Goal: Use online tool/utility: Utilize a website feature to perform a specific function

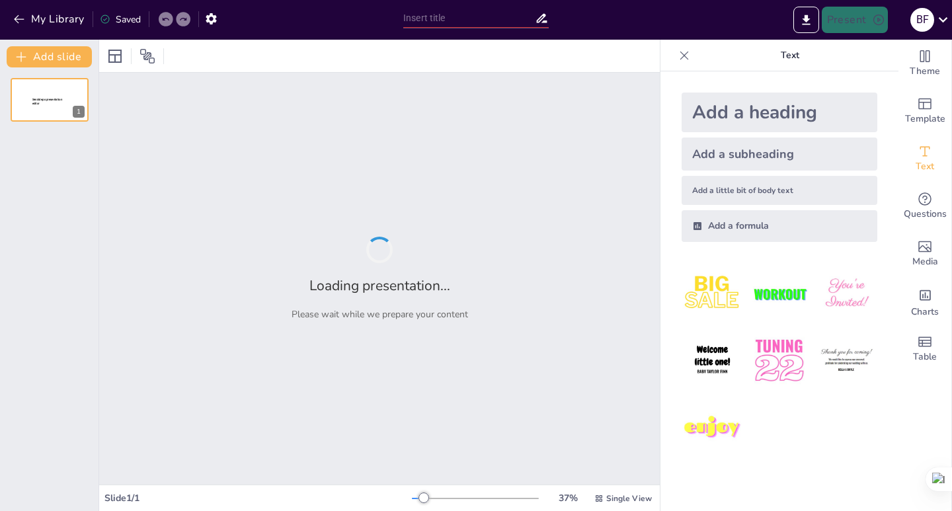
type input "Convergencia de Procesos: Fabricación Sin y Con Arranque de Viruta"
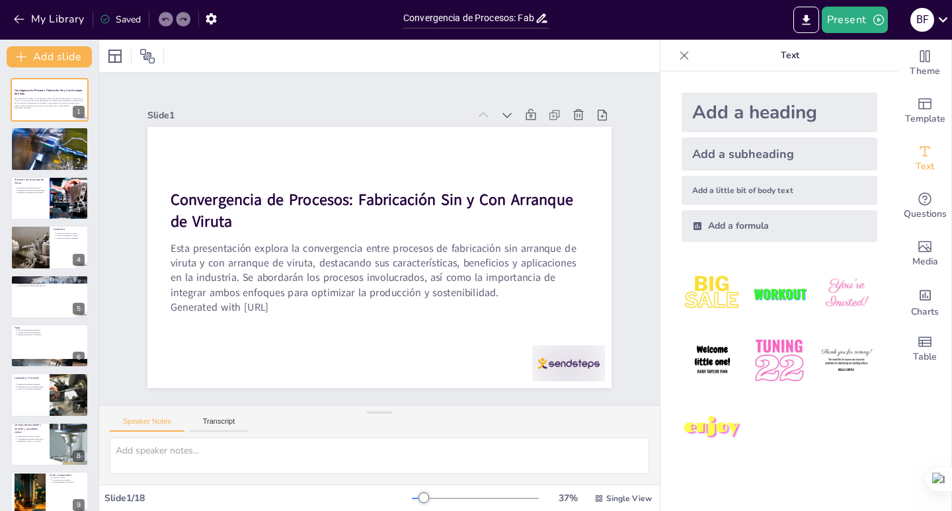
click at [691, 294] on img at bounding box center [711, 293] width 61 height 61
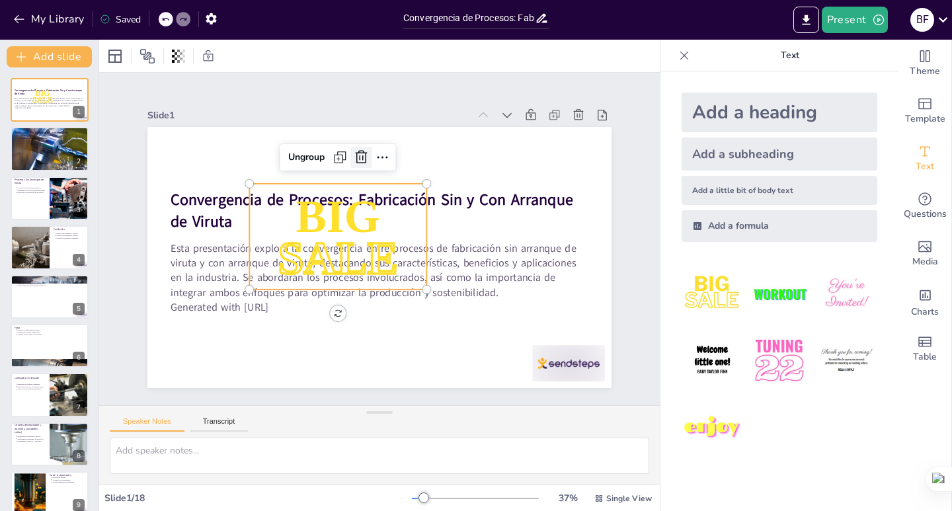
click at [362, 152] on icon at bounding box center [370, 155] width 17 height 17
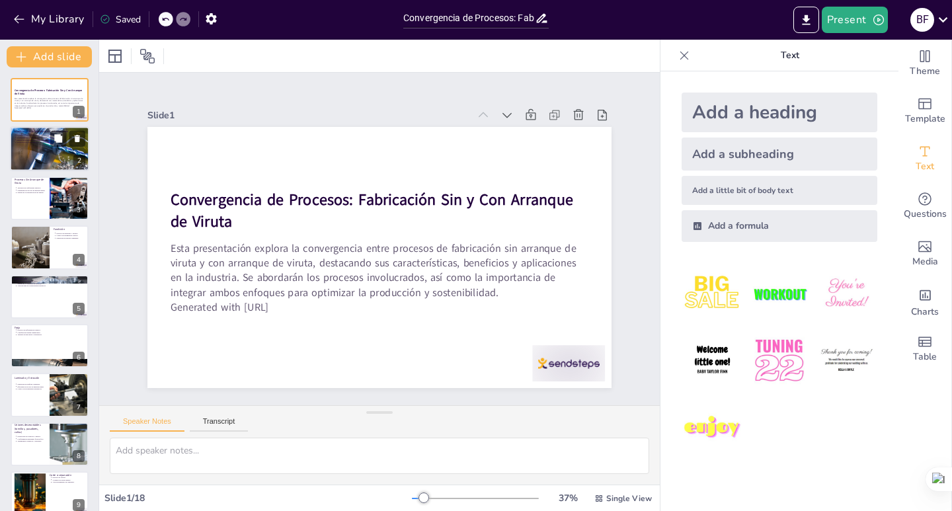
click at [36, 152] on div at bounding box center [49, 149] width 104 height 45
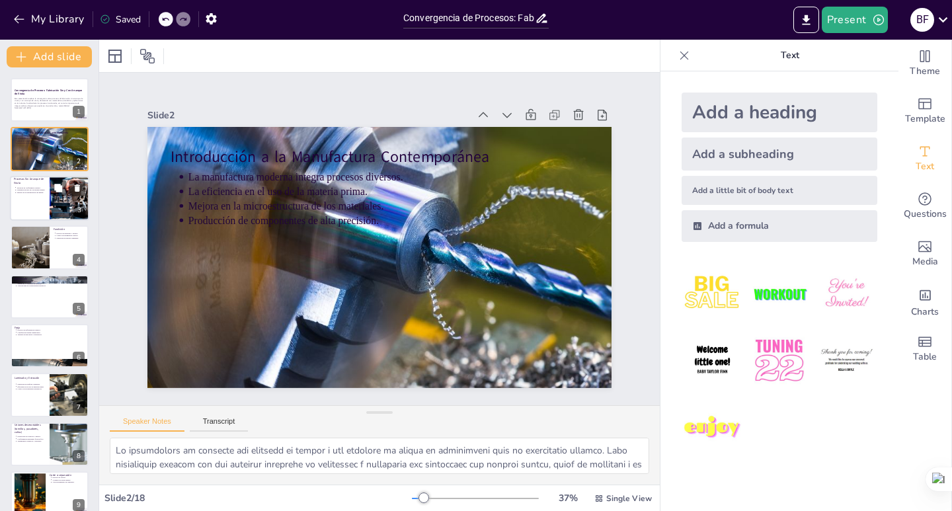
click at [39, 196] on div at bounding box center [49, 198] width 79 height 45
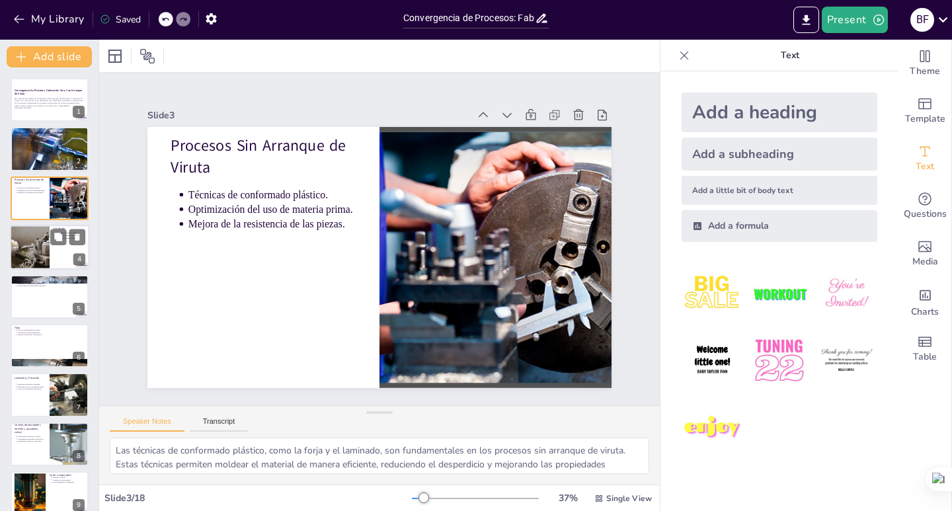
click at [31, 251] on div at bounding box center [30, 247] width 54 height 45
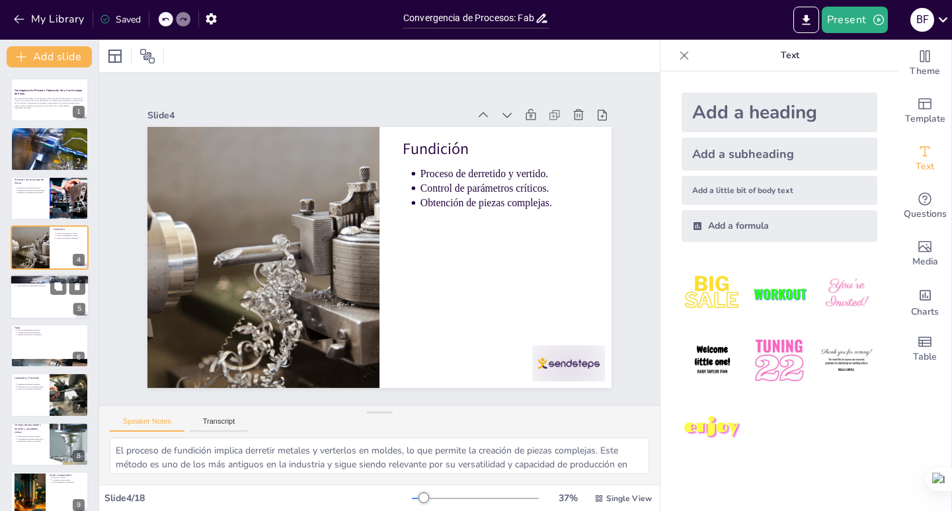
click at [33, 303] on div at bounding box center [49, 296] width 79 height 45
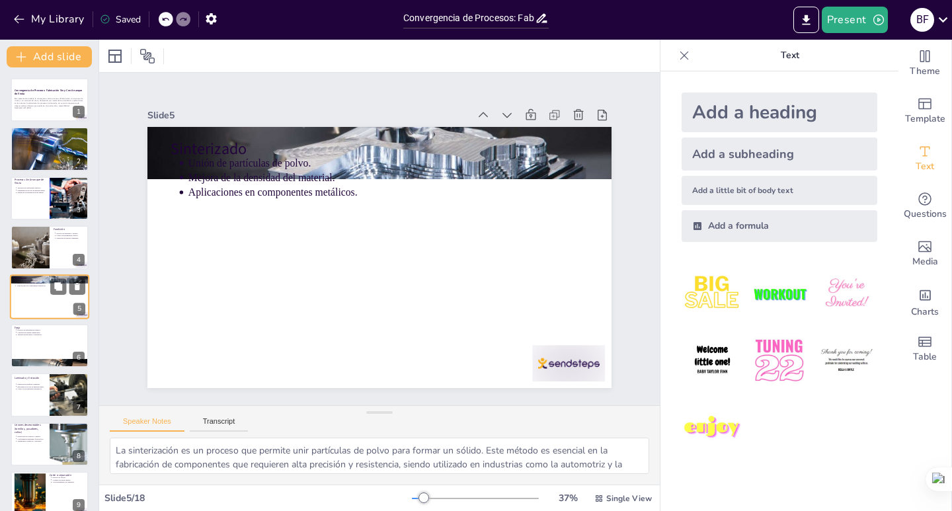
scroll to position [7, 0]
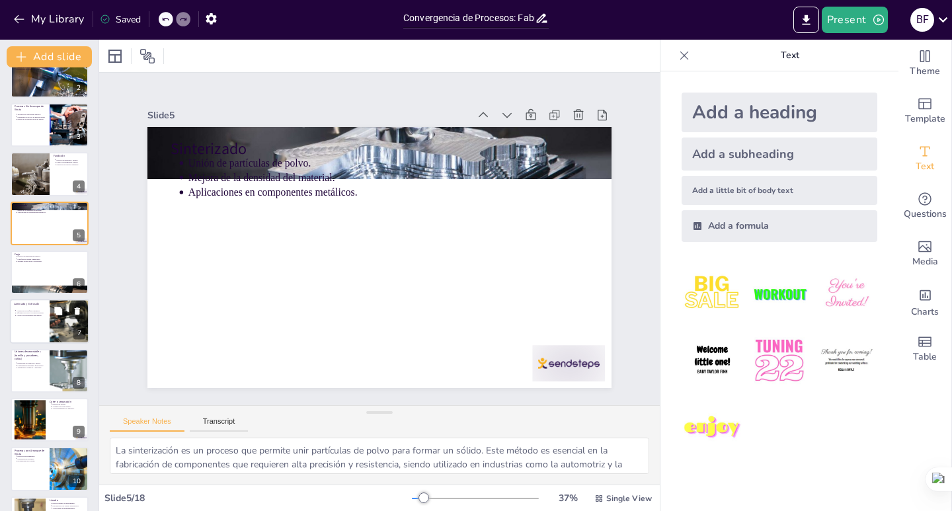
click at [59, 327] on div at bounding box center [69, 321] width 63 height 45
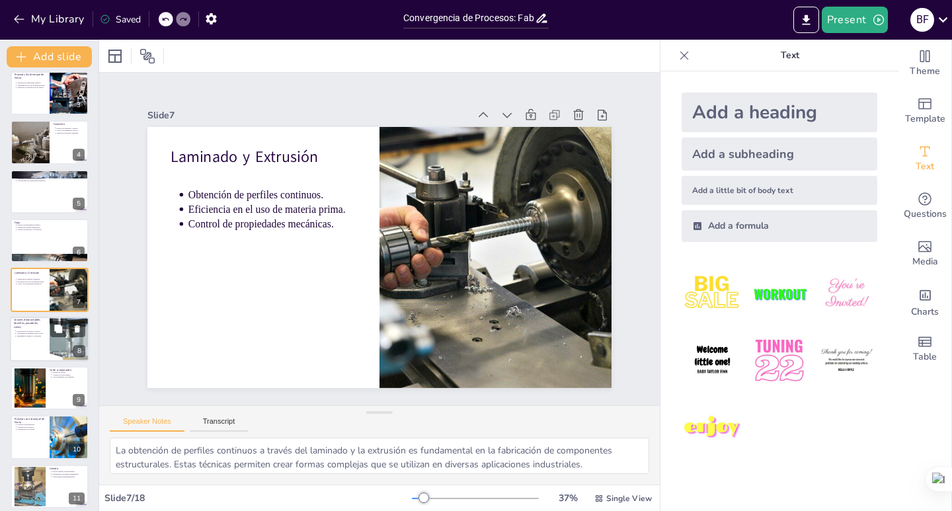
click at [32, 340] on div at bounding box center [49, 339] width 79 height 45
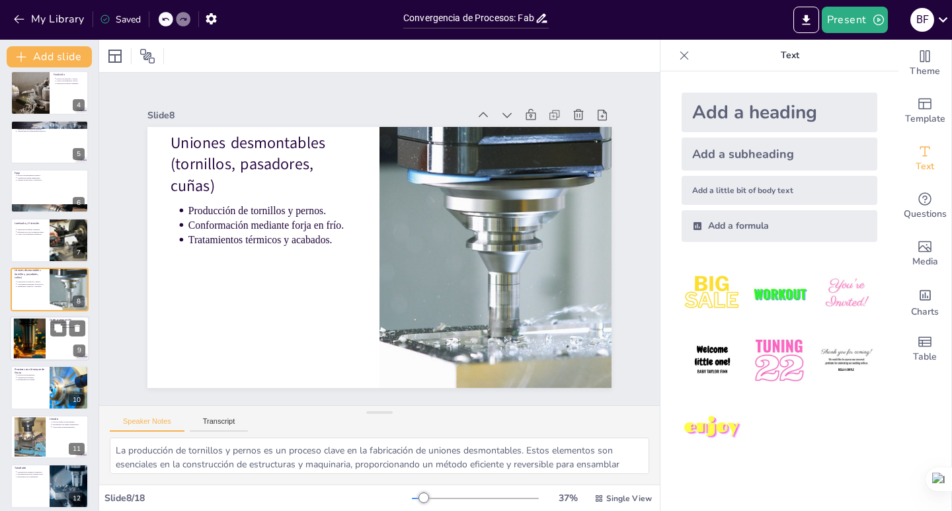
click at [36, 340] on div at bounding box center [29, 339] width 77 height 40
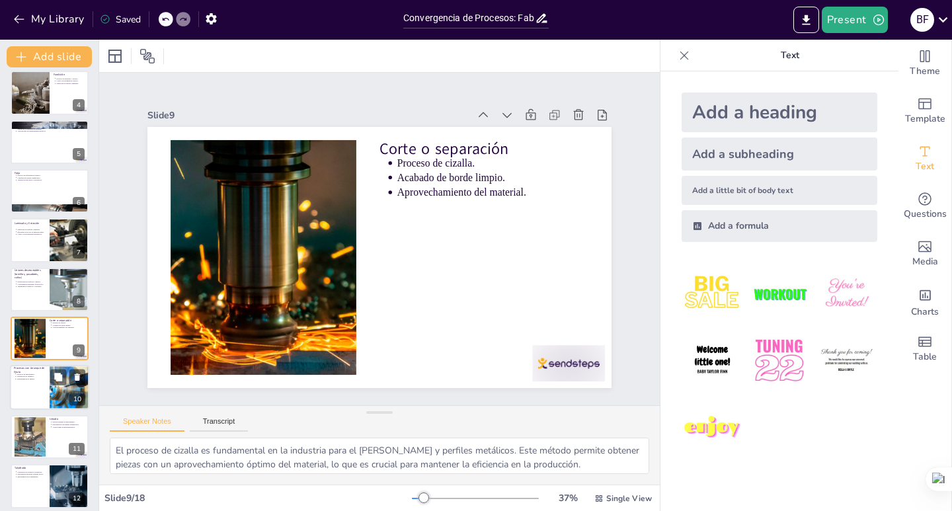
scroll to position [204, 0]
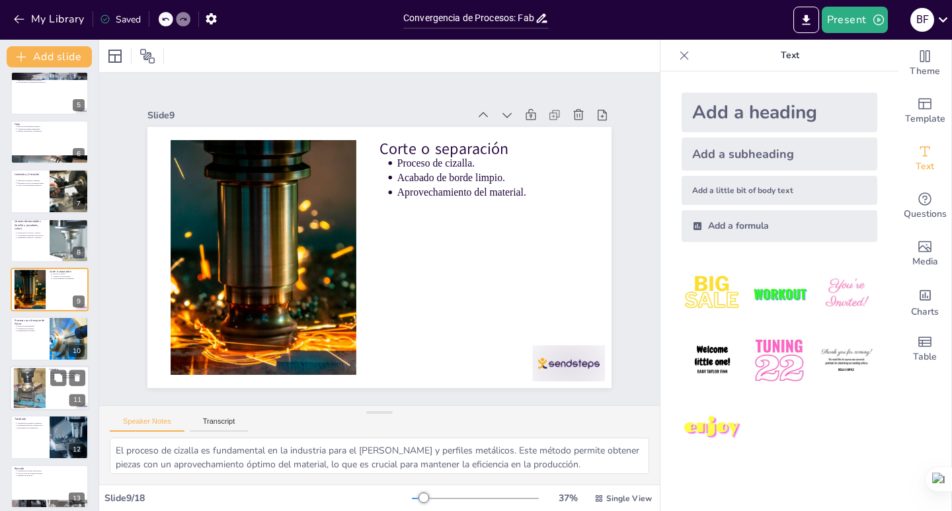
click at [25, 377] on div at bounding box center [29, 387] width 61 height 40
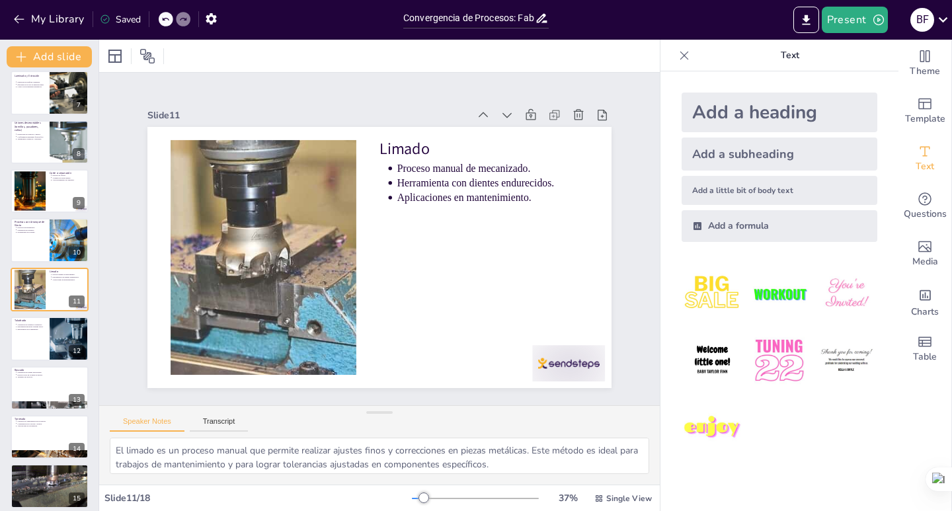
click at [24, 467] on p "Cepillado" at bounding box center [50, 468] width 70 height 4
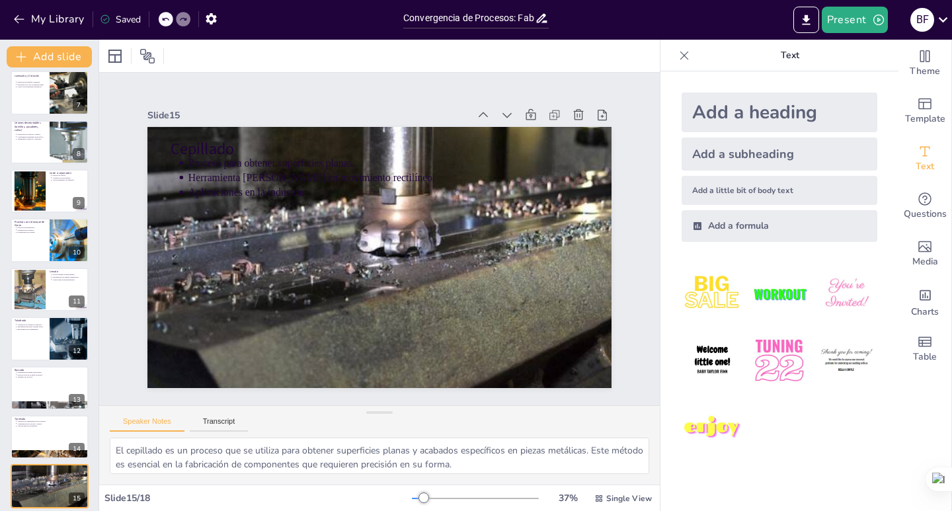
scroll to position [457, 0]
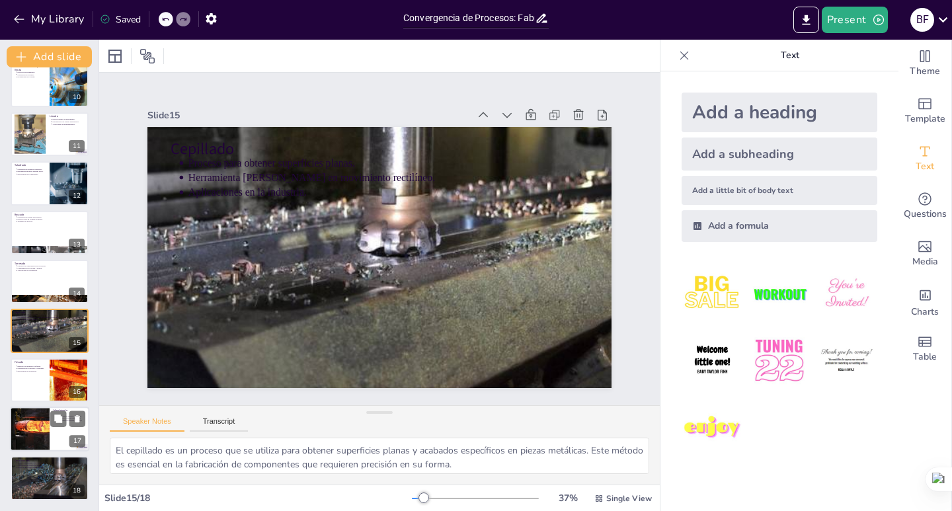
click at [48, 421] on div at bounding box center [29, 428] width 59 height 45
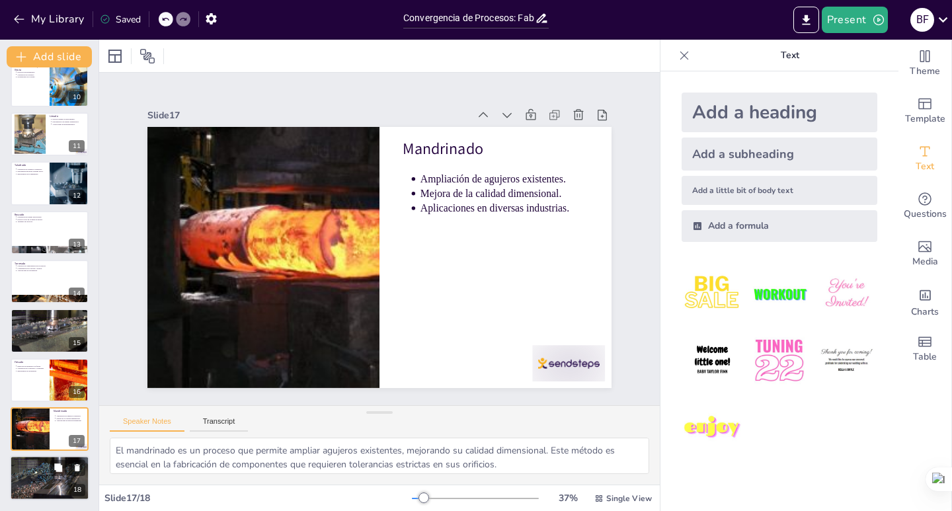
click at [36, 479] on div at bounding box center [49, 477] width 79 height 59
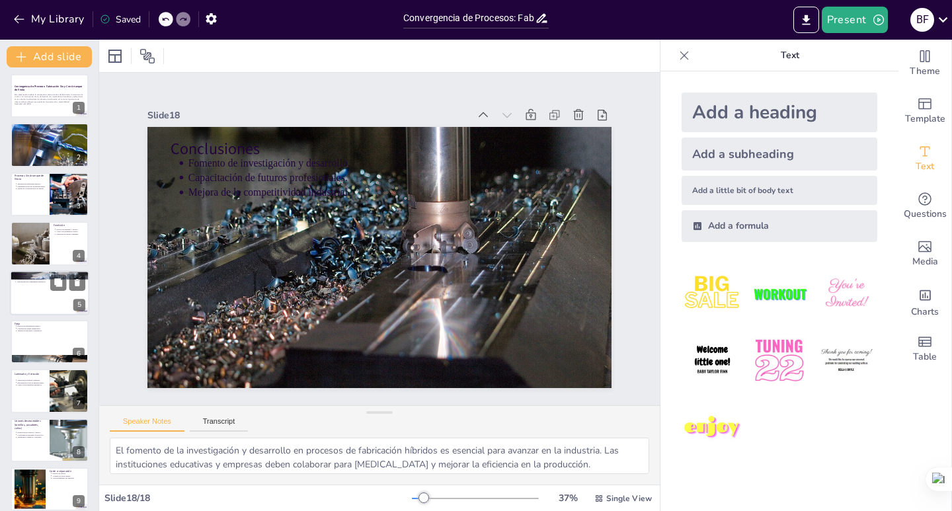
scroll to position [0, 0]
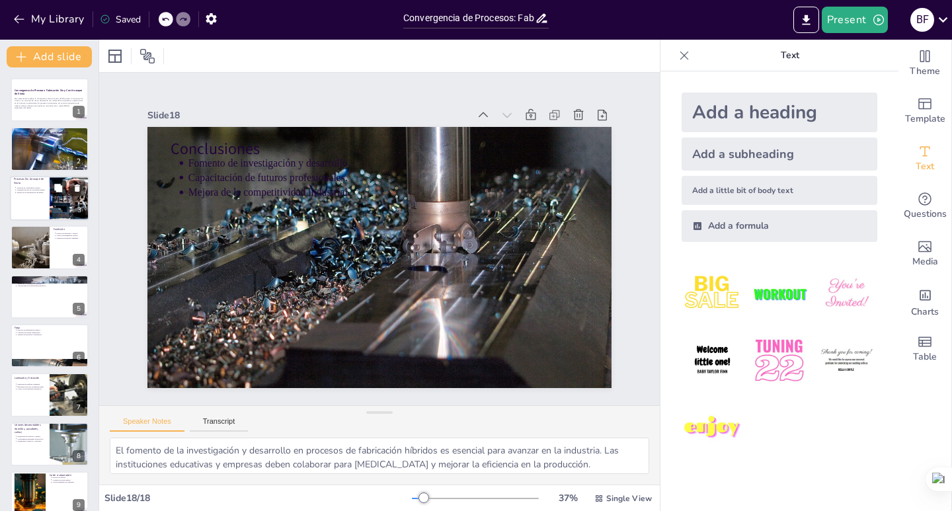
click at [52, 196] on div at bounding box center [69, 198] width 79 height 45
type textarea "Las técnicas de conformado plástico, como la forja y el laminado, son fundament…"
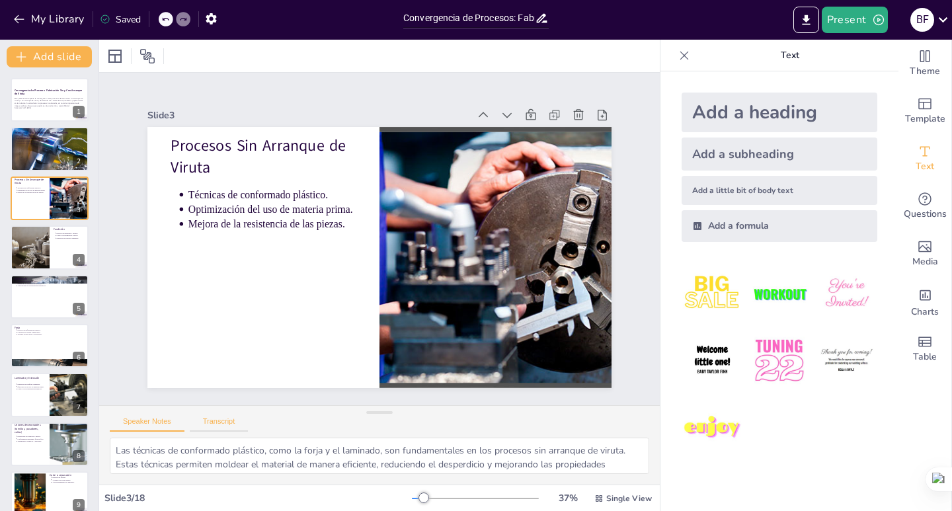
click at [233, 422] on button "Transcript" at bounding box center [219, 424] width 59 height 15
click at [153, 423] on button "Speaker Notes" at bounding box center [147, 424] width 75 height 15
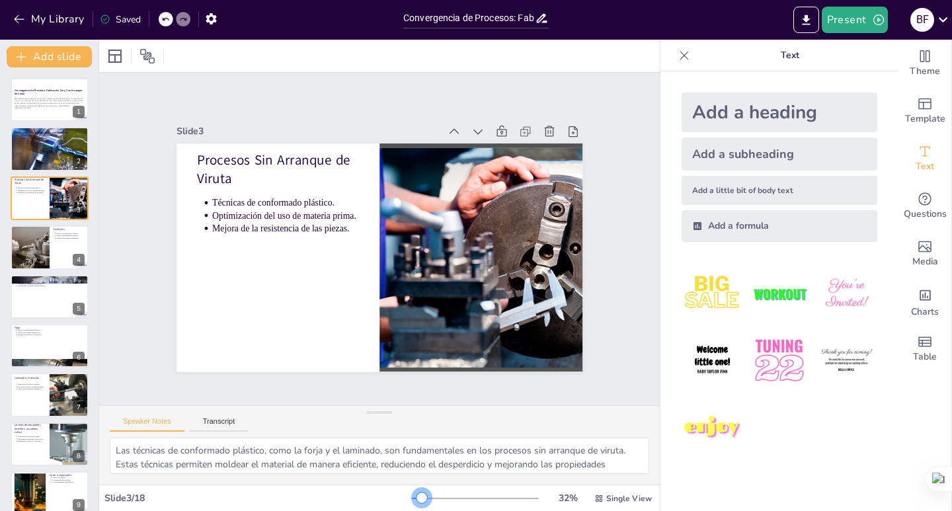
drag, startPoint x: 420, startPoint y: 497, endPoint x: 411, endPoint y: 500, distance: 9.0
click at [412, 500] on div at bounding box center [475, 498] width 127 height 11
click at [850, 18] on button "Present" at bounding box center [855, 20] width 66 height 26
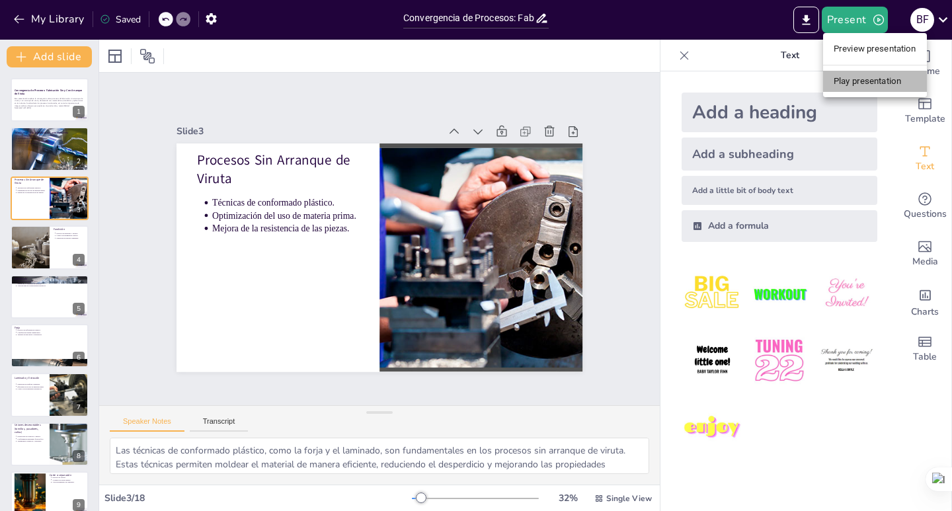
click at [855, 85] on li "Play presentation" at bounding box center [875, 81] width 104 height 21
